Goal: Information Seeking & Learning: Learn about a topic

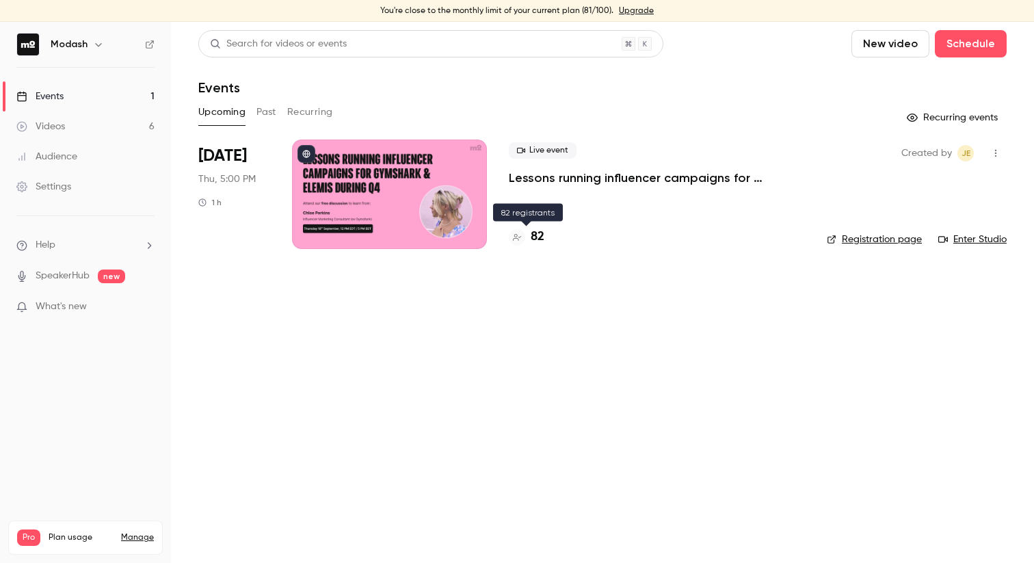
click at [513, 241] on div at bounding box center [517, 237] width 16 height 16
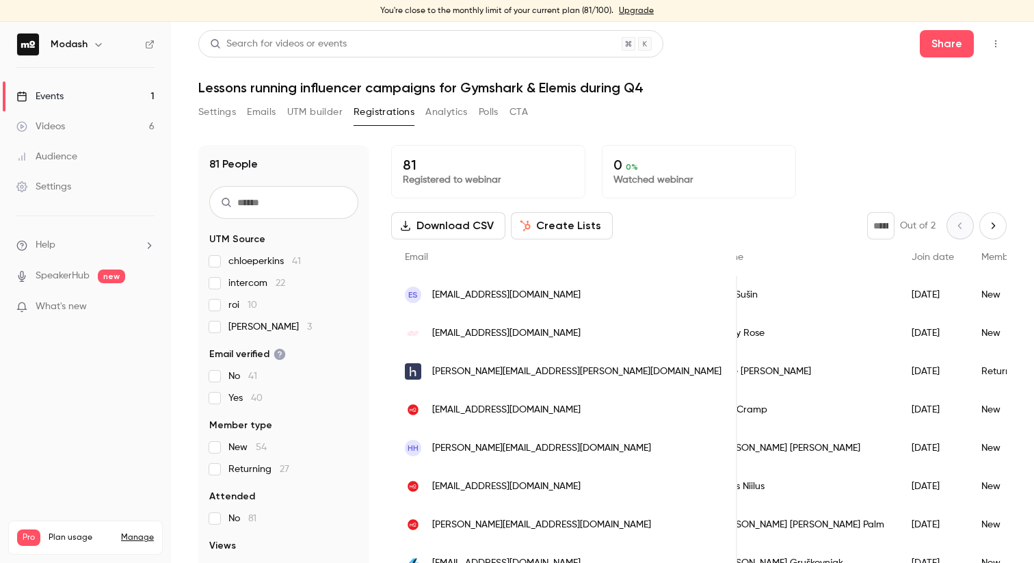
scroll to position [0, 23]
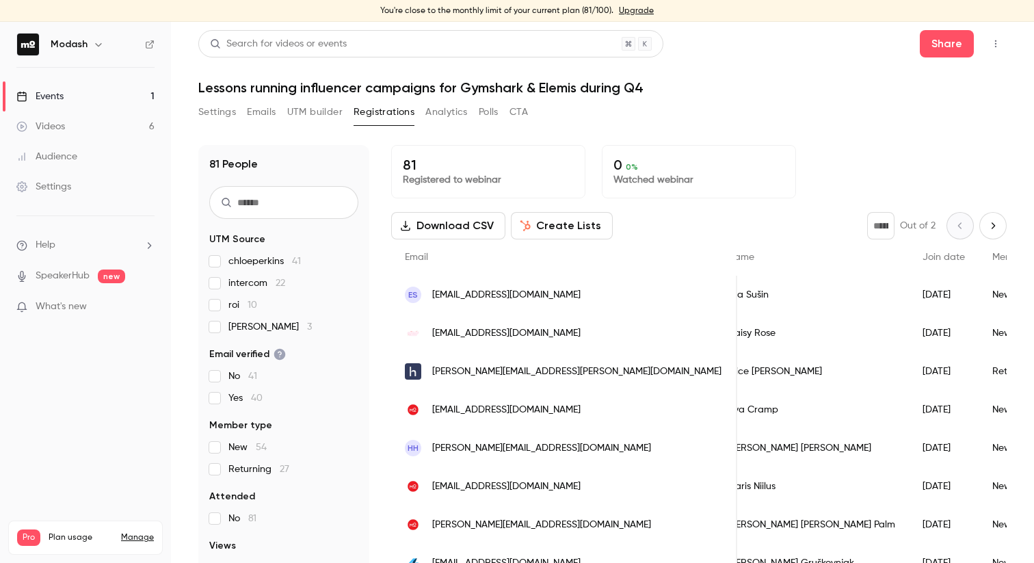
click at [451, 117] on button "Analytics" at bounding box center [446, 112] width 42 height 22
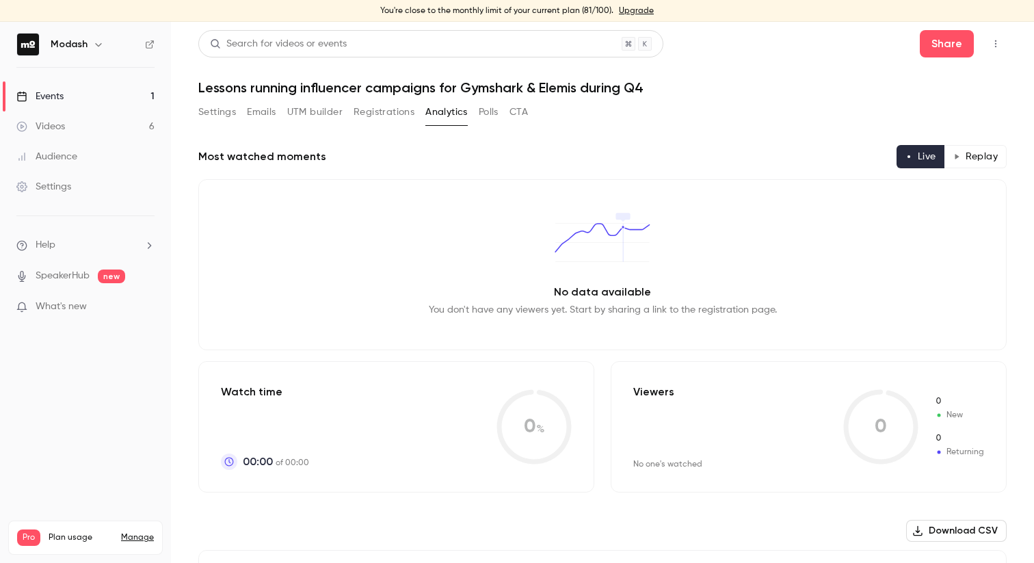
click at [142, 532] on link "Manage" at bounding box center [137, 537] width 33 height 11
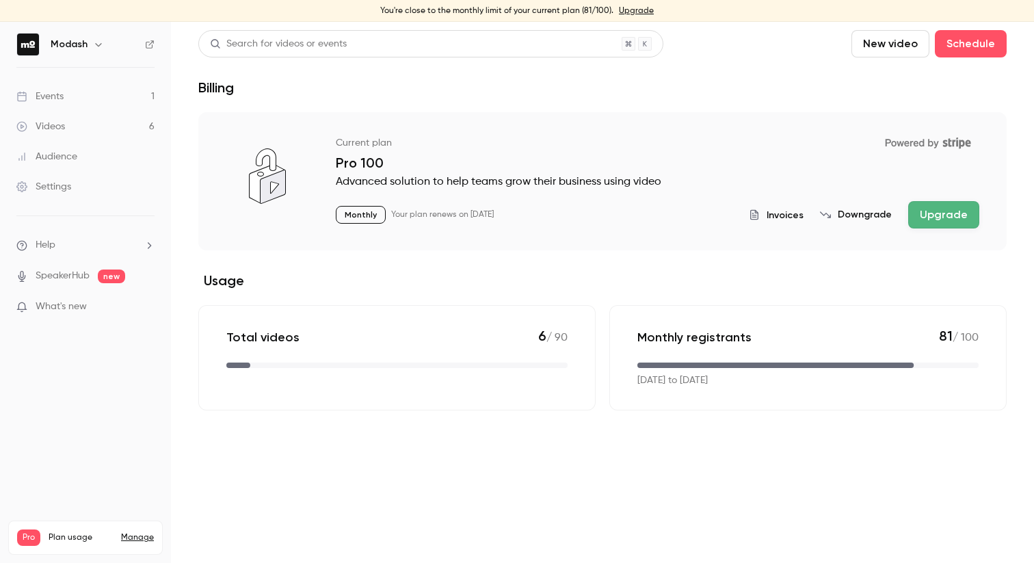
click at [90, 100] on link "Events 1" at bounding box center [85, 96] width 171 height 30
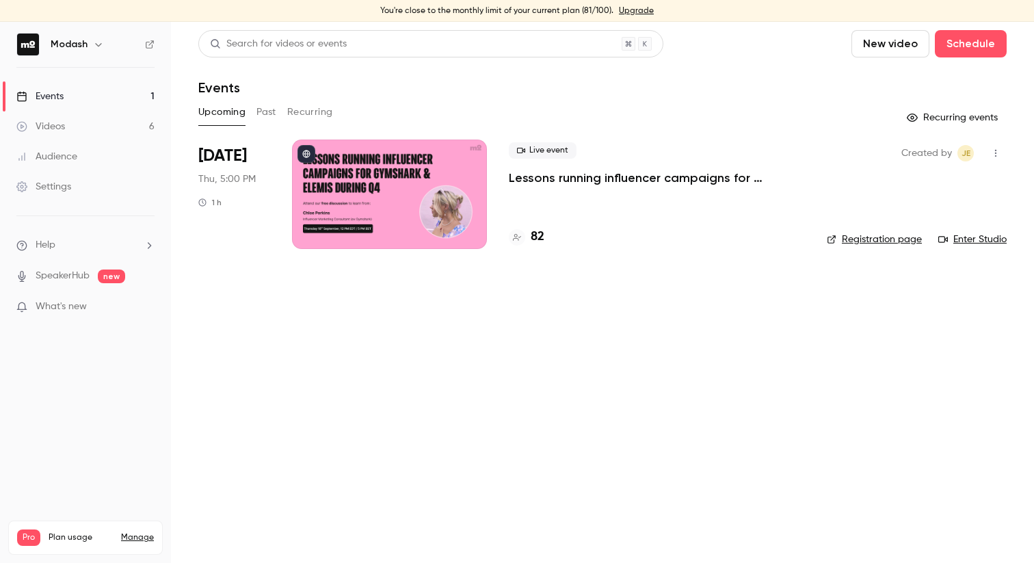
click at [259, 116] on button "Past" at bounding box center [267, 112] width 20 height 22
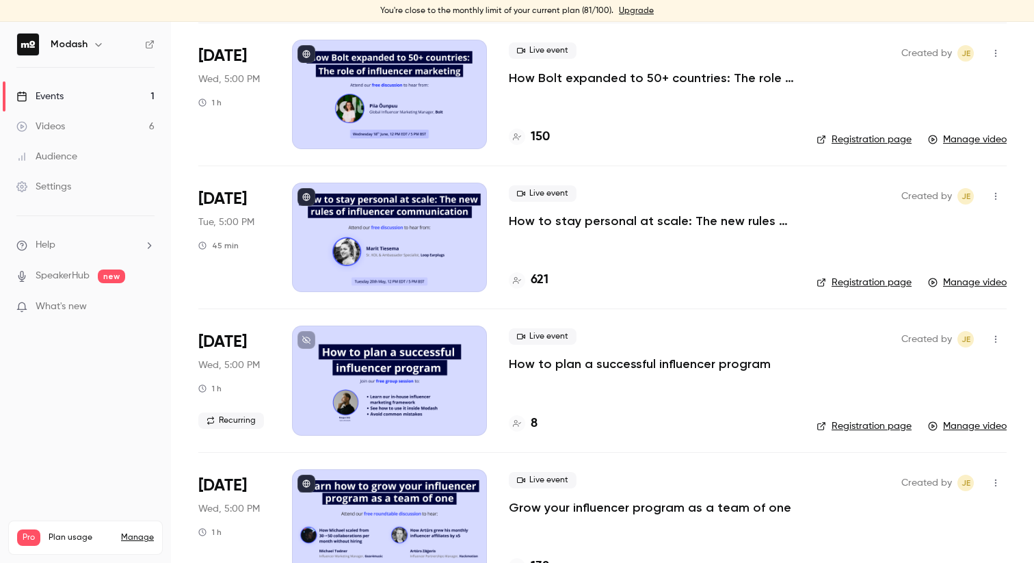
scroll to position [427, 0]
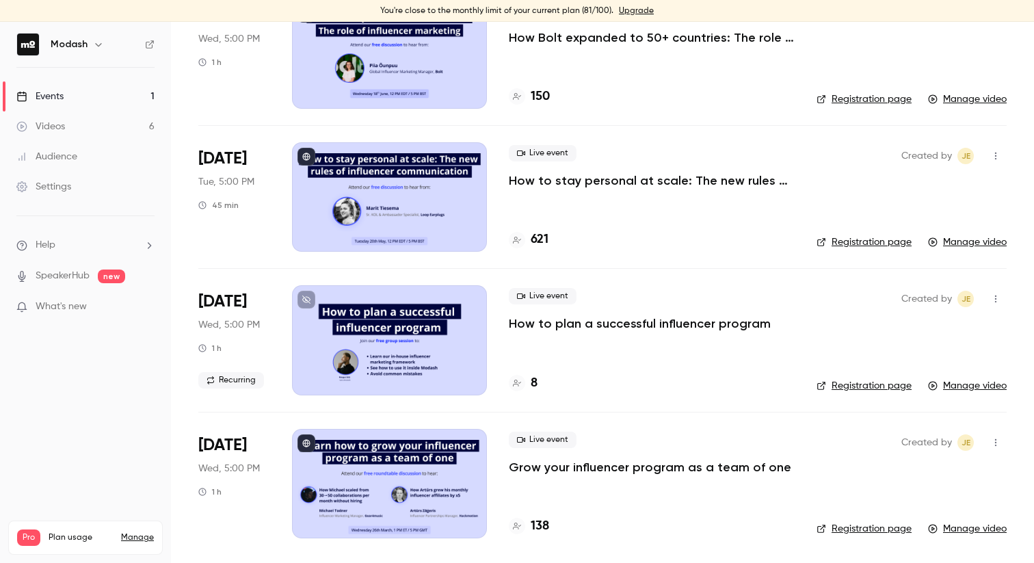
click at [653, 467] on p "Grow your influencer program as a team of one" at bounding box center [650, 467] width 283 height 16
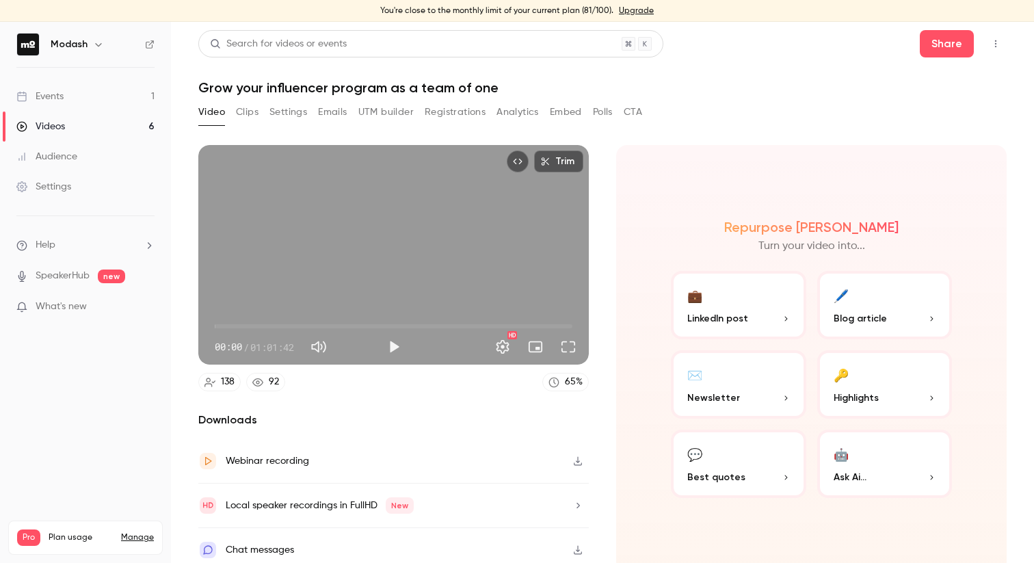
scroll to position [9, 0]
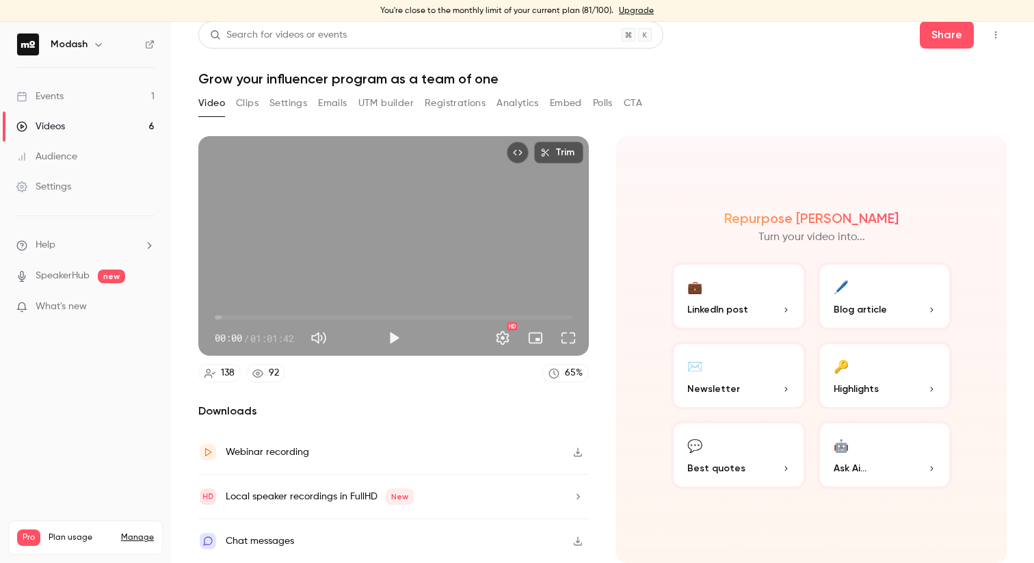
click at [576, 446] on button "button" at bounding box center [578, 452] width 22 height 22
